Goal: Information Seeking & Learning: Find contact information

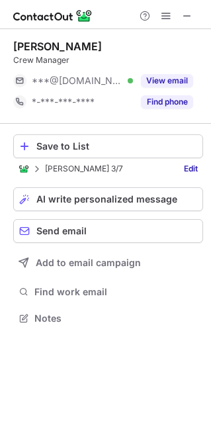
scroll to position [7, 6]
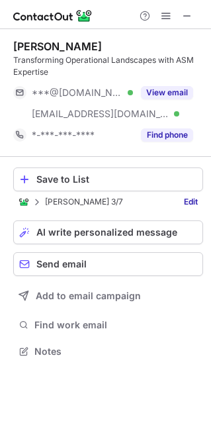
scroll to position [342, 211]
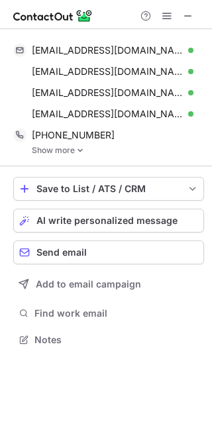
scroll to position [351, 212]
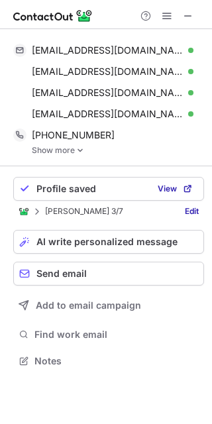
scroll to position [351, 212]
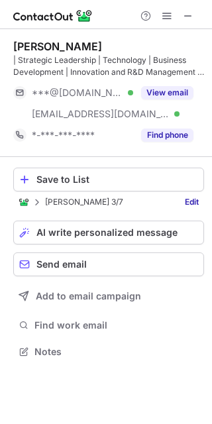
scroll to position [342, 212]
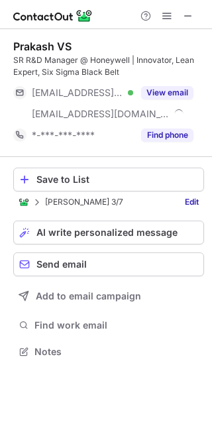
scroll to position [342, 212]
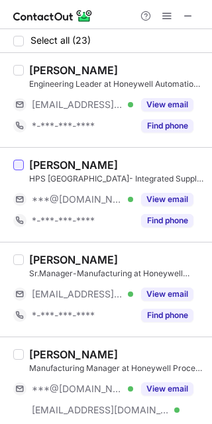
click at [23, 166] on div at bounding box center [18, 165] width 11 height 11
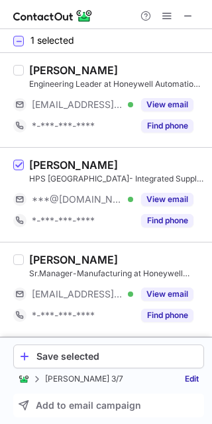
scroll to position [265, 0]
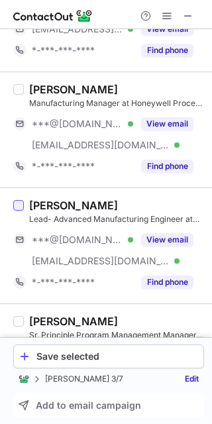
click at [18, 205] on div at bounding box center [18, 205] width 11 height 11
click at [18, 86] on div at bounding box center [18, 89] width 11 height 11
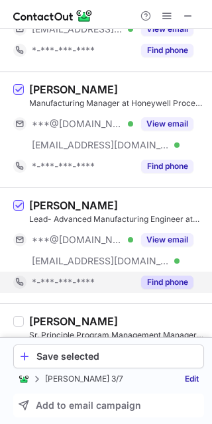
scroll to position [530, 0]
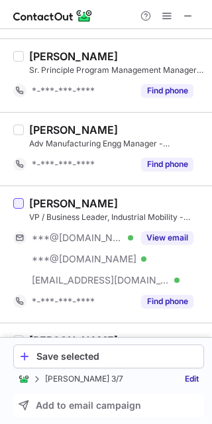
click at [17, 199] on div at bounding box center [18, 203] width 11 height 11
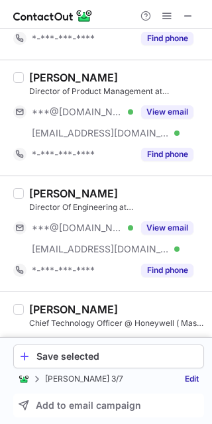
scroll to position [795, 0]
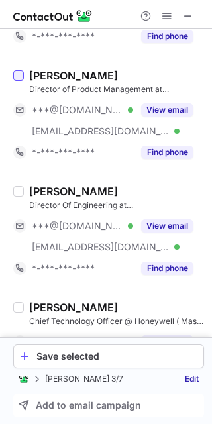
click at [23, 76] on div at bounding box center [18, 75] width 11 height 11
click at [18, 190] on div at bounding box center [18, 191] width 11 height 11
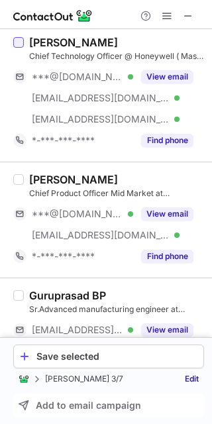
click at [19, 44] on div at bounding box center [18, 42] width 11 height 11
click at [19, 178] on div at bounding box center [18, 179] width 11 height 11
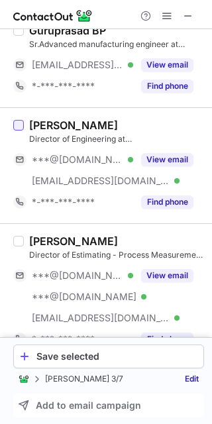
click at [18, 127] on div at bounding box center [18, 125] width 11 height 11
click at [18, 236] on div at bounding box center [18, 241] width 11 height 11
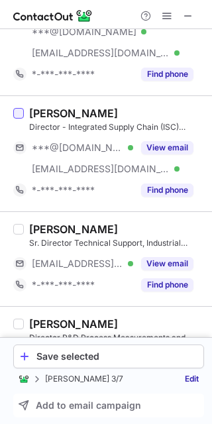
click at [20, 109] on div at bounding box center [18, 113] width 11 height 11
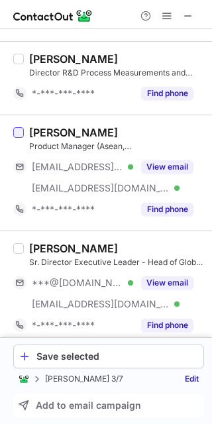
click at [19, 134] on div at bounding box center [18, 132] width 11 height 11
click at [20, 252] on label at bounding box center [18, 289] width 11 height 94
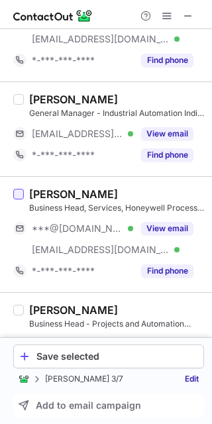
click at [19, 196] on div at bounding box center [18, 194] width 11 height 11
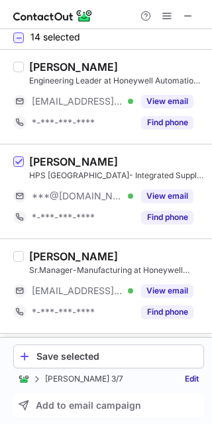
scroll to position [0, 0]
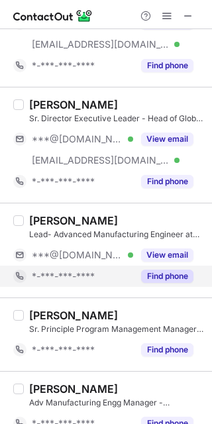
scroll to position [535, 0]
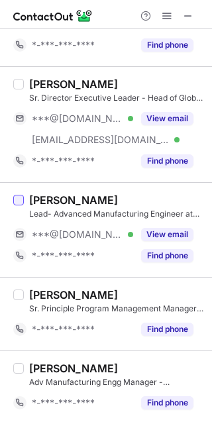
click at [18, 201] on div at bounding box center [18, 200] width 11 height 11
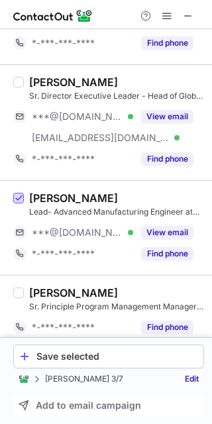
scroll to position [270, 0]
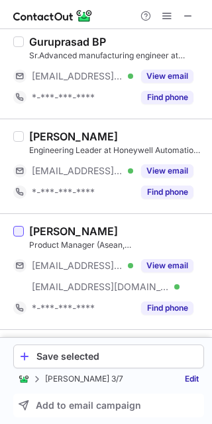
click at [19, 229] on div at bounding box center [18, 231] width 11 height 11
click at [15, 136] on div at bounding box center [18, 136] width 11 height 11
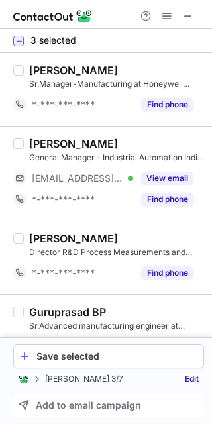
scroll to position [621, 0]
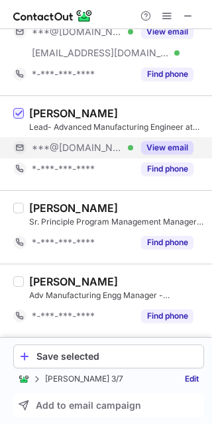
click at [156, 150] on button "View email" at bounding box center [167, 147] width 52 height 13
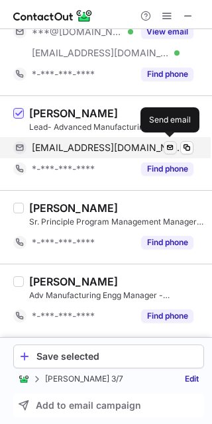
click at [170, 146] on span at bounding box center [170, 147] width 11 height 11
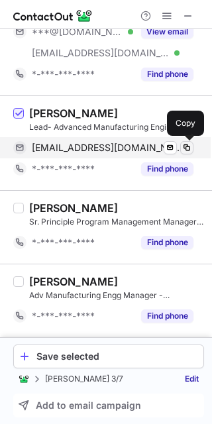
click at [190, 144] on span at bounding box center [187, 147] width 11 height 11
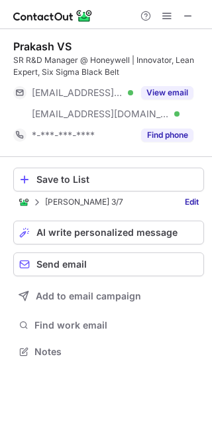
scroll to position [342, 212]
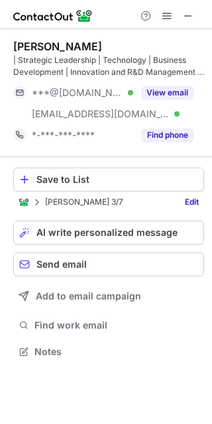
scroll to position [342, 212]
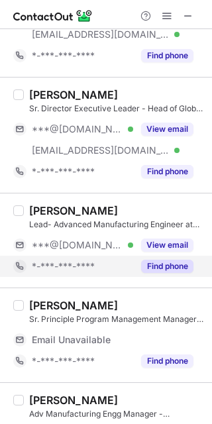
scroll to position [620, 0]
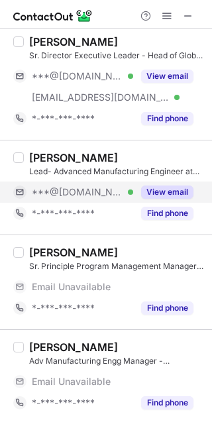
click at [175, 183] on div "View email" at bounding box center [163, 192] width 60 height 21
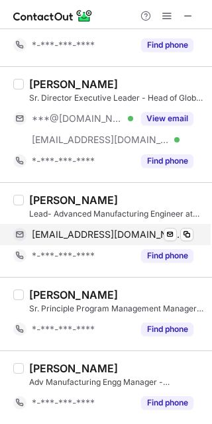
scroll to position [535, 0]
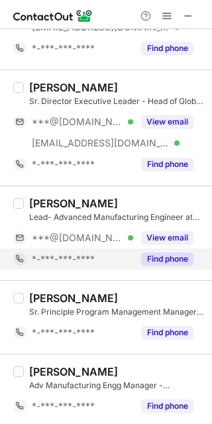
scroll to position [488, 0]
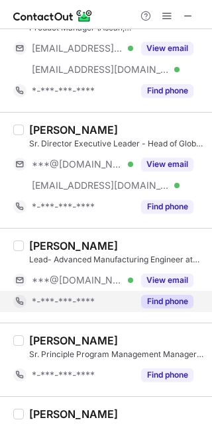
click at [167, 304] on button "Find phone" at bounding box center [167, 301] width 52 height 13
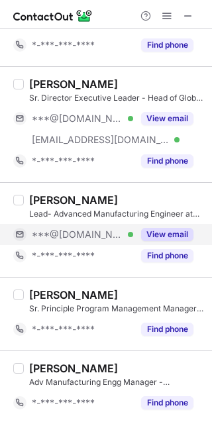
scroll to position [535, 0]
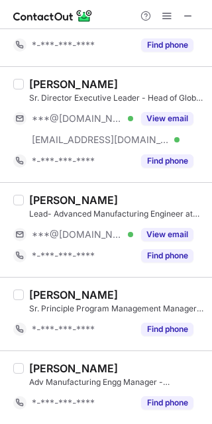
click at [24, 203] on div "[PERSON_NAME] Lead- Advanced Manufacturing Engineer at Honeywell Technology Sol…" at bounding box center [114, 229] width 180 height 73
click at [22, 203] on div at bounding box center [18, 200] width 11 height 11
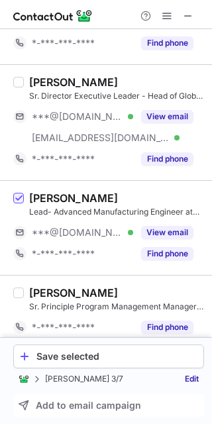
click at [19, 192] on label at bounding box center [18, 227] width 11 height 73
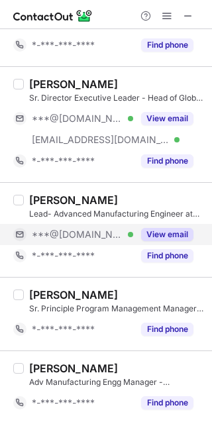
click at [168, 240] on button "View email" at bounding box center [167, 234] width 52 height 13
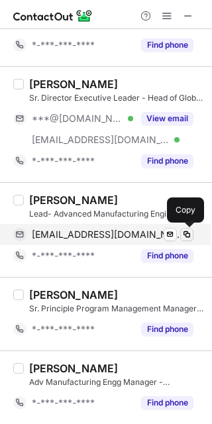
click at [180, 235] on button at bounding box center [186, 234] width 13 height 13
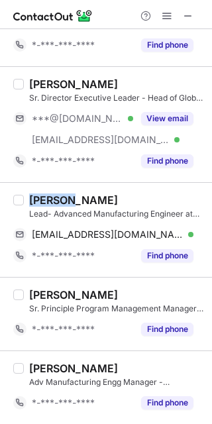
drag, startPoint x: 28, startPoint y: 200, endPoint x: 67, endPoint y: 201, distance: 38.4
click at [67, 201] on div "[PERSON_NAME]" at bounding box center [73, 199] width 89 height 13
copy div "Bharat"
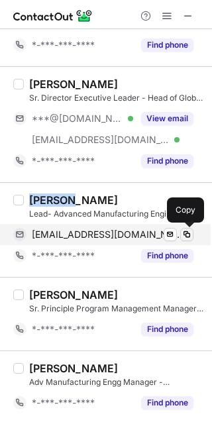
click at [191, 235] on span at bounding box center [187, 234] width 11 height 11
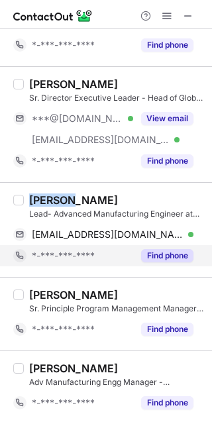
click at [178, 255] on button "Find phone" at bounding box center [167, 255] width 52 height 13
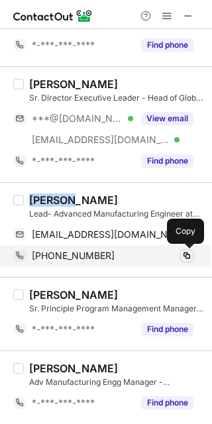
click at [185, 250] on span at bounding box center [187, 255] width 11 height 11
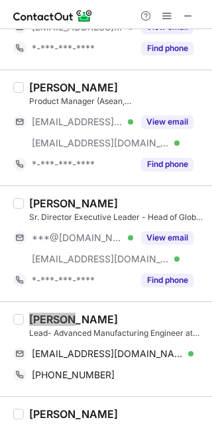
scroll to position [413, 0]
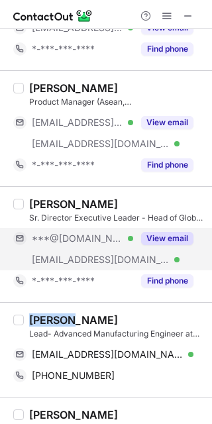
click at [168, 237] on button "View email" at bounding box center [167, 238] width 52 height 13
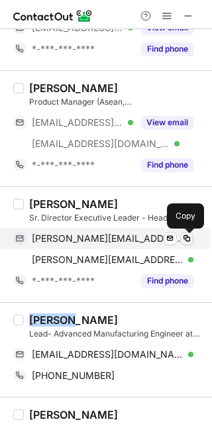
click at [190, 238] on span at bounding box center [187, 238] width 11 height 11
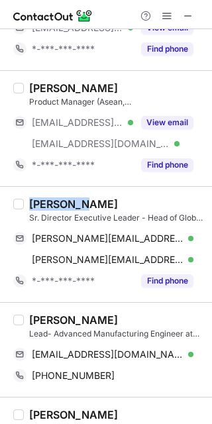
drag, startPoint x: 28, startPoint y: 203, endPoint x: 73, endPoint y: 204, distance: 44.4
click at [73, 204] on div "[PERSON_NAME]" at bounding box center [73, 203] width 89 height 13
copy div "[PERSON_NAME]"
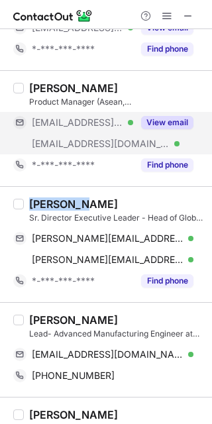
click at [174, 127] on button "View email" at bounding box center [167, 122] width 52 height 13
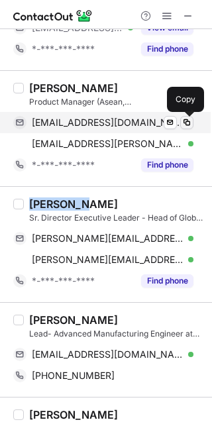
click at [186, 120] on span at bounding box center [187, 122] width 11 height 11
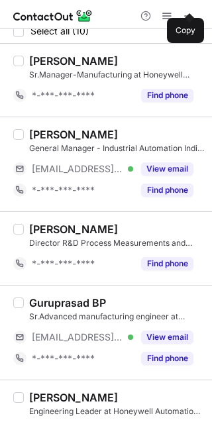
scroll to position [0, 0]
